Goal: Task Accomplishment & Management: Use online tool/utility

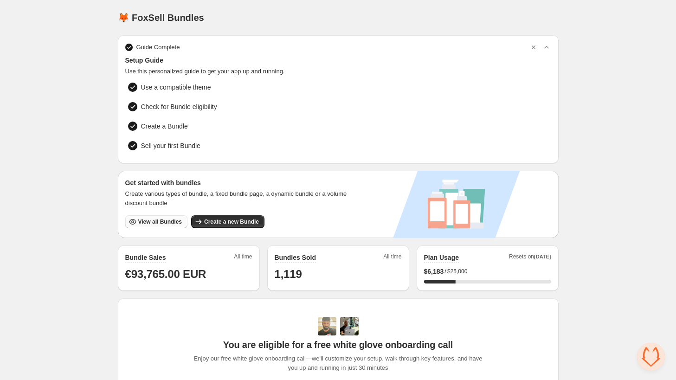
click at [154, 220] on span "View all Bundles" at bounding box center [160, 221] width 44 height 7
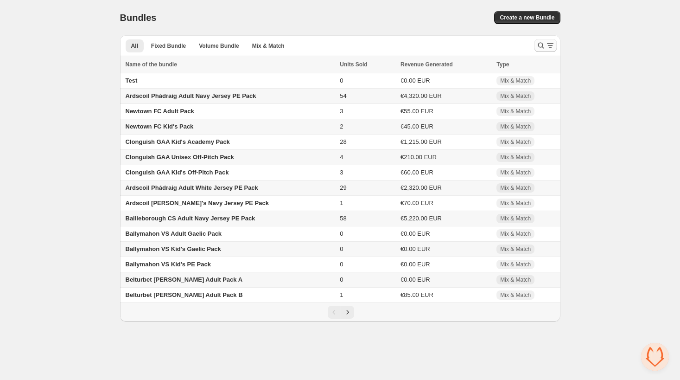
click at [541, 41] on icon "Search and filter results" at bounding box center [541, 45] width 9 height 9
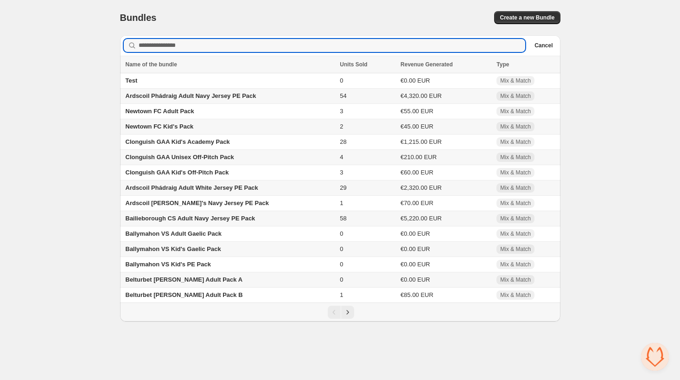
type input "*"
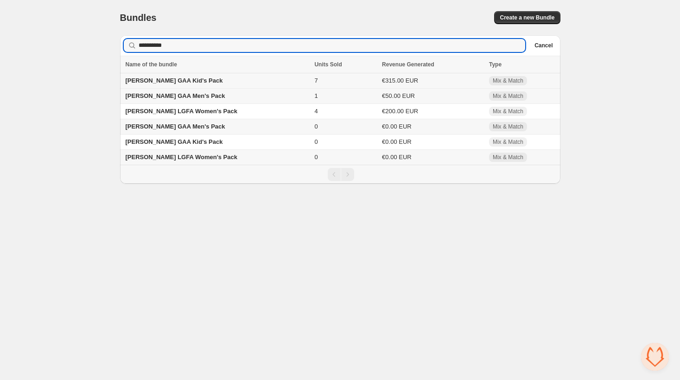
type input "**********"
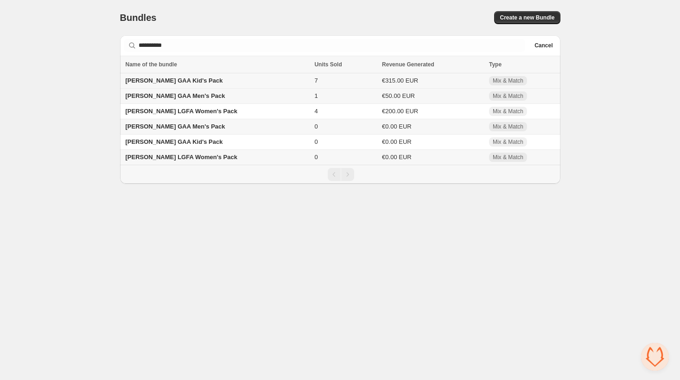
click at [191, 81] on span "[PERSON_NAME] GAA Kid's Pack" at bounding box center [174, 80] width 97 height 7
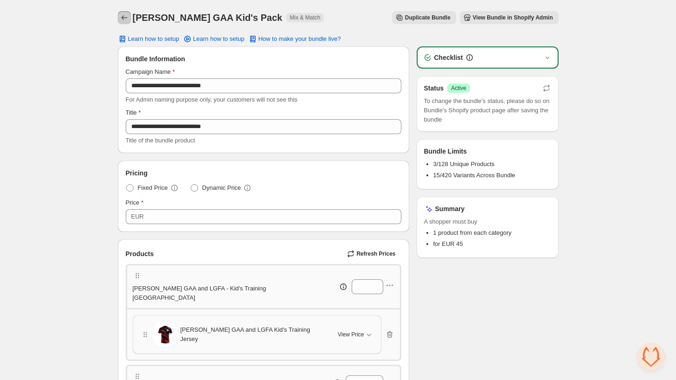
click at [122, 19] on icon "Back" at bounding box center [124, 17] width 9 height 9
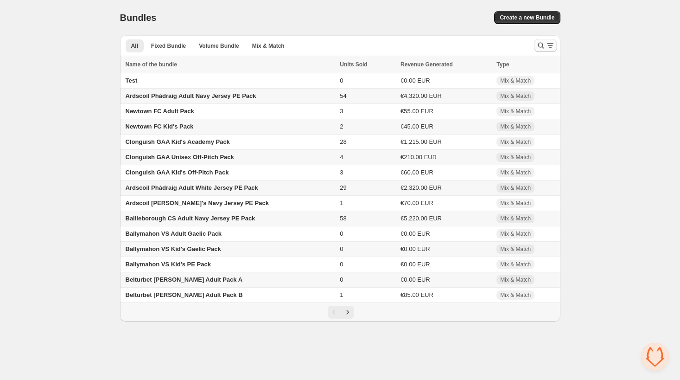
click at [535, 44] on button "Search and filter results" at bounding box center [546, 45] width 22 height 13
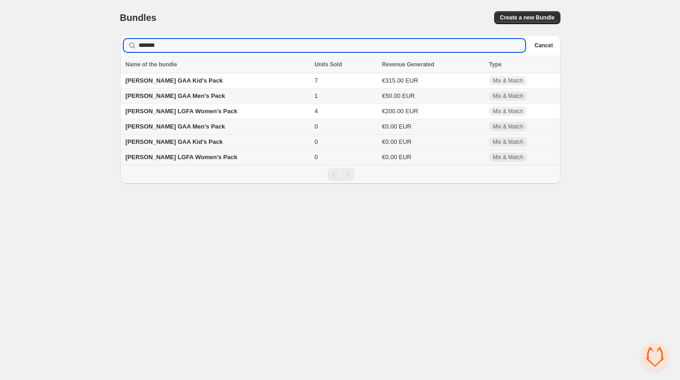
type input "*******"
click at [198, 140] on span "[PERSON_NAME] GAA Kid's Pack" at bounding box center [174, 141] width 97 height 7
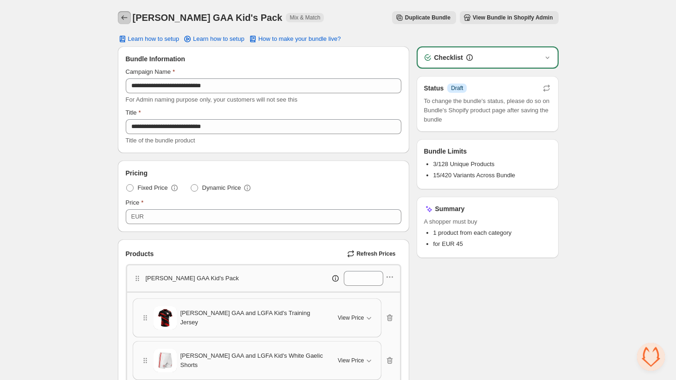
click at [122, 14] on icon "Back" at bounding box center [124, 17] width 9 height 9
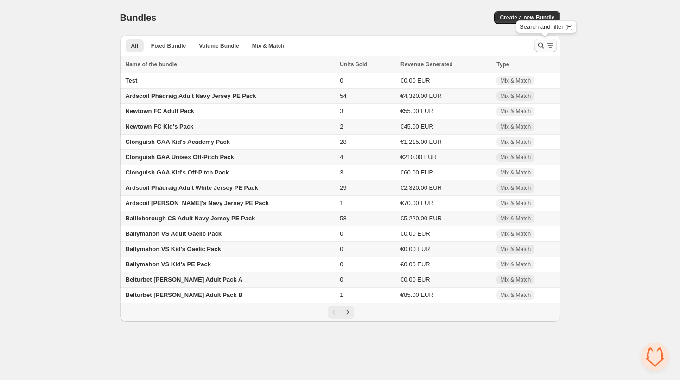
click at [537, 47] on icon "Search and filter results" at bounding box center [541, 45] width 9 height 9
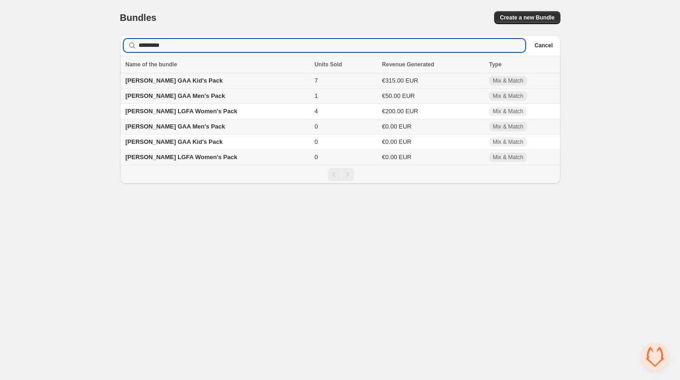
type input "*********"
click at [205, 77] on span "[PERSON_NAME] GAA Kid's Pack" at bounding box center [174, 80] width 97 height 7
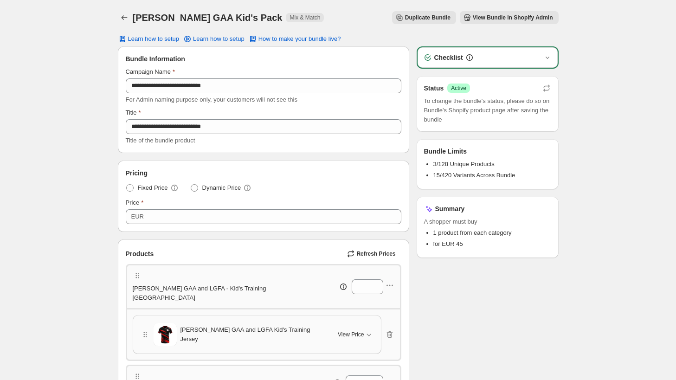
scroll to position [278, 0]
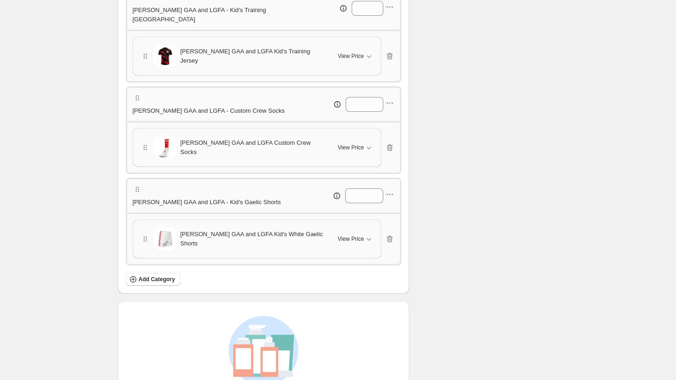
click at [391, 236] on icon "button" at bounding box center [389, 239] width 6 height 7
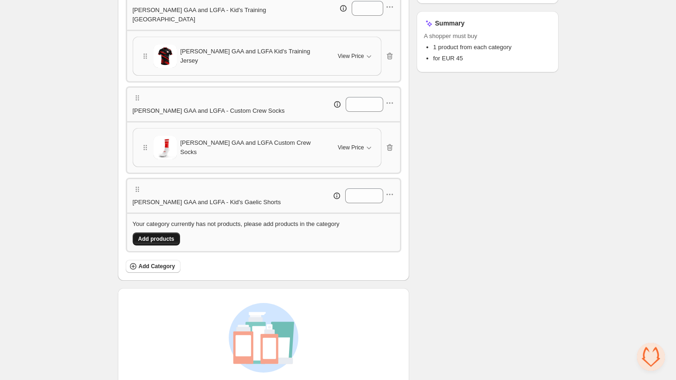
click at [160, 235] on span "Add products" at bounding box center [156, 238] width 36 height 7
